Goal: Task Accomplishment & Management: Use online tool/utility

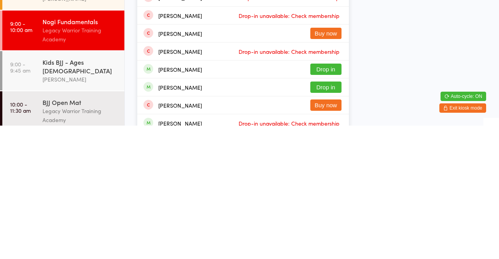
type input "Ben"
click at [337, 204] on button "Drop in" at bounding box center [326, 202] width 31 height 11
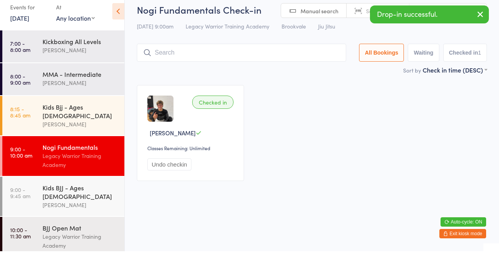
click at [294, 99] on div "Checked in [PERSON_NAME] Classes Remaining: Unlimited Undo checkin" at bounding box center [312, 141] width 364 height 110
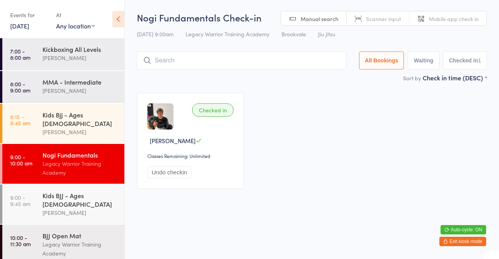
click at [94, 161] on div "Legacy Warrior Training Academy" at bounding box center [80, 168] width 75 height 18
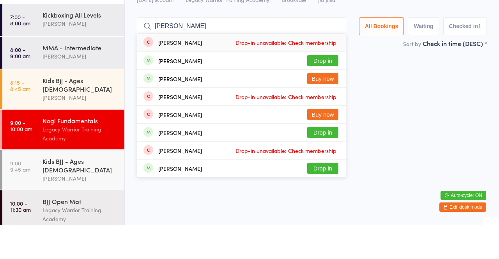
type input "[PERSON_NAME]"
click at [329, 100] on button "Drop in" at bounding box center [322, 94] width 31 height 11
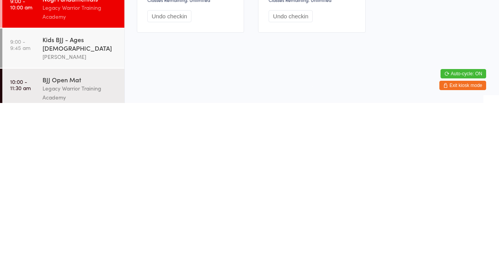
click at [89, 240] on div "Legacy Warrior Training Academy" at bounding box center [80, 249] width 75 height 18
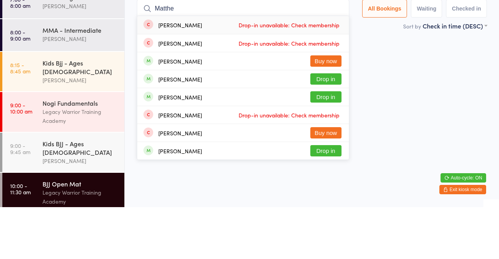
type input "Matthe"
click at [330, 135] on button "Drop in" at bounding box center [326, 130] width 31 height 11
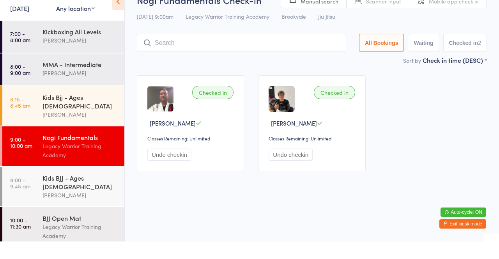
click at [208, 58] on input "search" at bounding box center [242, 61] width 210 height 18
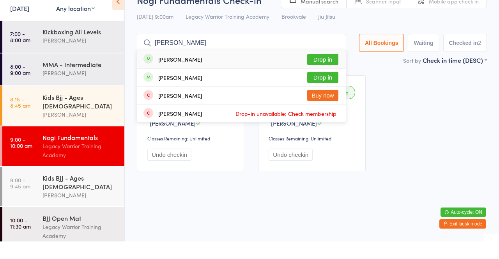
type input "[PERSON_NAME]"
click at [327, 100] on button "Drop in" at bounding box center [322, 94] width 31 height 11
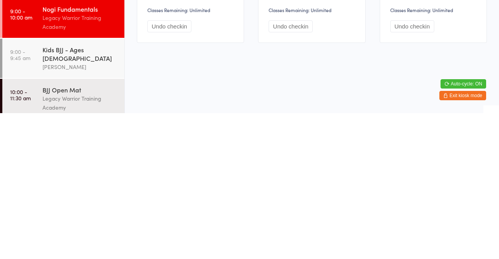
click at [91, 240] on div "Legacy Warrior Training Academy" at bounding box center [80, 249] width 75 height 18
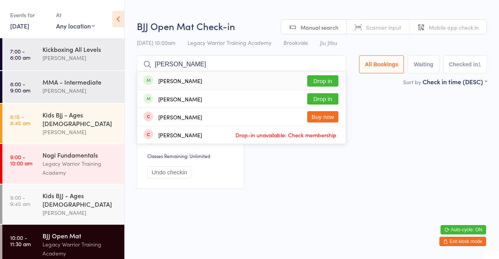
type input "[PERSON_NAME]"
click at [332, 102] on button "Drop in" at bounding box center [322, 98] width 31 height 11
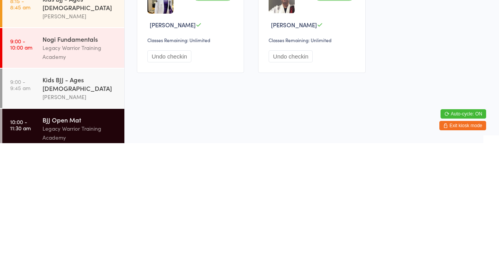
click at [31, 160] on link "9:00 - 10:00 am Nogi Fundamentals Legacy Warrior Training Academy" at bounding box center [63, 164] width 122 height 40
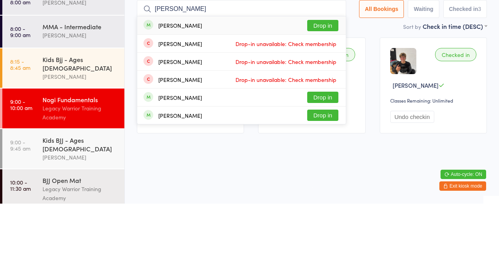
type input "[PERSON_NAME]"
click at [324, 84] on button "Drop in" at bounding box center [322, 80] width 31 height 11
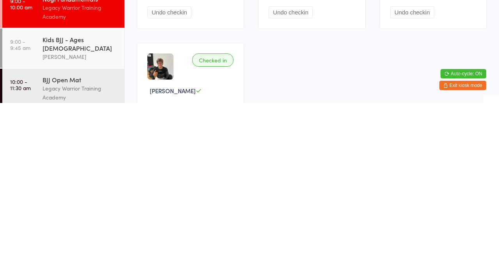
scroll to position [23, 0]
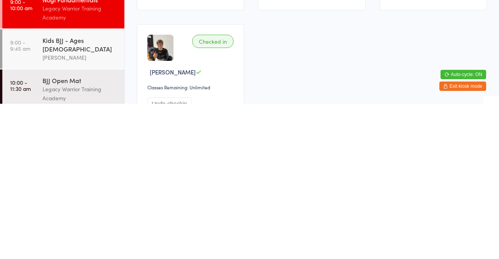
click at [57, 240] on div "Legacy Warrior Training Academy" at bounding box center [80, 249] width 75 height 18
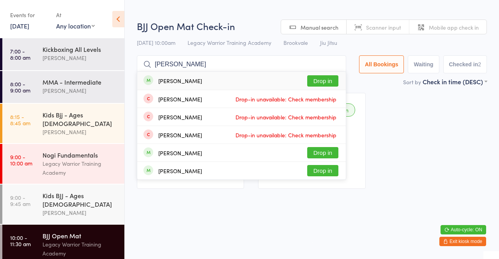
type input "[PERSON_NAME]"
click at [326, 84] on button "Drop in" at bounding box center [322, 80] width 31 height 11
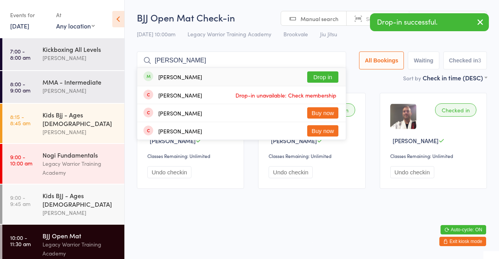
type input "[PERSON_NAME]"
click at [327, 81] on button "Drop in" at bounding box center [322, 76] width 31 height 11
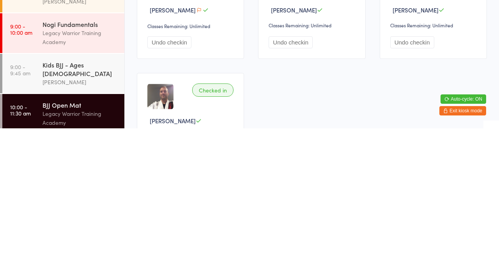
click at [38, 166] on link "9:00 - 10:00 am Nogi Fundamentals Legacy Warrior Training Academy" at bounding box center [63, 164] width 122 height 40
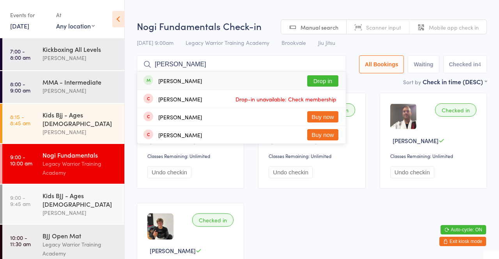
type input "[PERSON_NAME]"
click at [331, 85] on button "Drop in" at bounding box center [322, 80] width 31 height 11
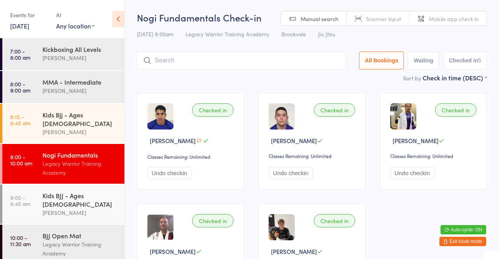
click at [181, 92] on div "Checked in [PERSON_NAME] Classes Remaining: Unlimited Undo checkin Checked in […" at bounding box center [312, 196] width 364 height 221
click at [85, 208] on div "[PERSON_NAME]" at bounding box center [80, 212] width 75 height 9
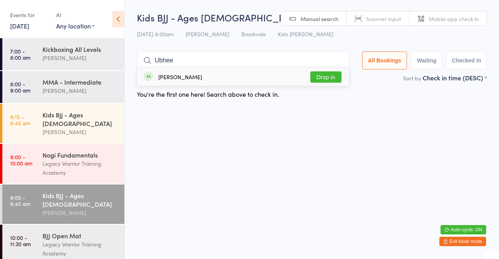
type input "Ubhee"
click at [274, 76] on div "[PERSON_NAME] Drop in" at bounding box center [243, 77] width 212 height 18
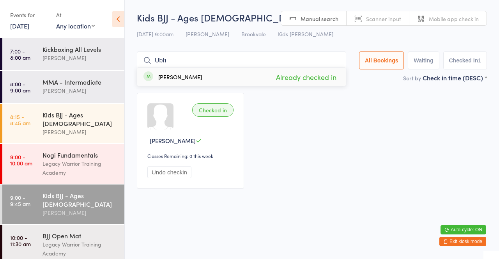
type input "Ubh"
click at [227, 110] on div "Checked in" at bounding box center [212, 109] width 41 height 13
click at [215, 115] on div "Checked in" at bounding box center [212, 109] width 41 height 13
click at [307, 164] on div "Checked in [GEOGRAPHIC_DATA][PERSON_NAME] Classes Remaining: 0 this week Undo c…" at bounding box center [312, 141] width 364 height 110
click at [97, 159] on div "Legacy Warrior Training Academy" at bounding box center [80, 168] width 75 height 18
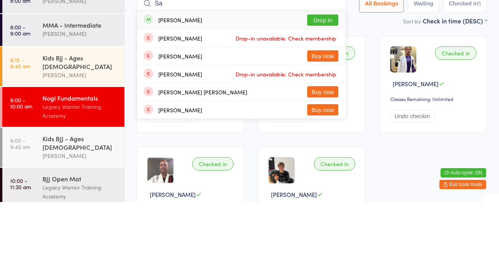
type input "Sa"
click at [329, 76] on button "Drop in" at bounding box center [322, 76] width 31 height 11
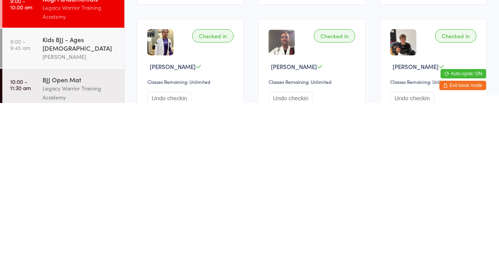
scroll to position [32, 0]
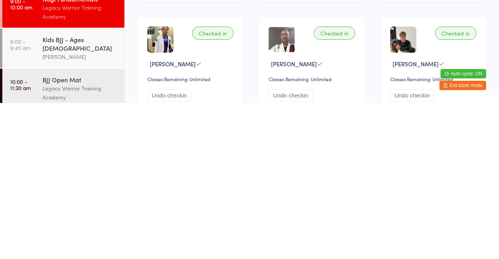
click at [84, 240] on div "Legacy Warrior Training Academy" at bounding box center [80, 249] width 75 height 18
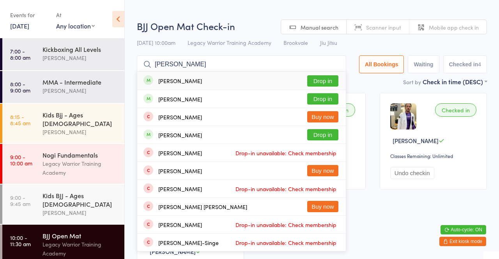
type input "[PERSON_NAME]"
click at [326, 85] on button "Drop in" at bounding box center [322, 80] width 31 height 11
